Goal: Task Accomplishment & Management: Manage account settings

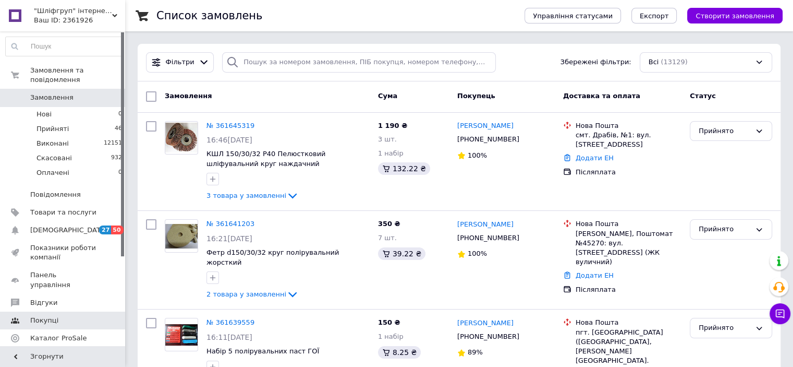
click at [62, 311] on link "Покупці" at bounding box center [64, 320] width 128 height 18
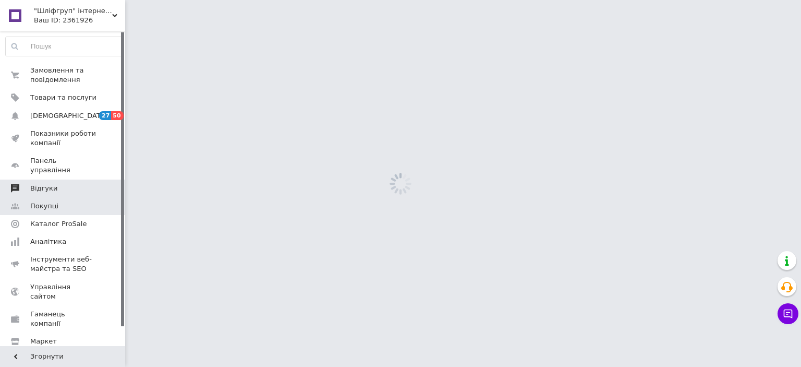
click at [48, 184] on span "Відгуки" at bounding box center [43, 188] width 27 height 9
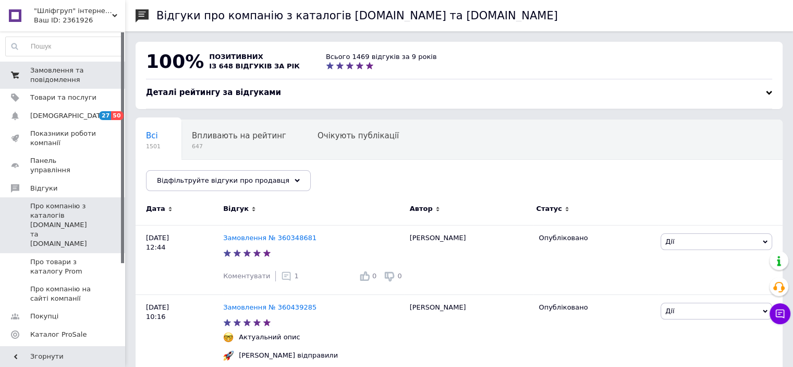
click at [24, 78] on span at bounding box center [15, 75] width 30 height 19
